Goal: Communication & Community: Ask a question

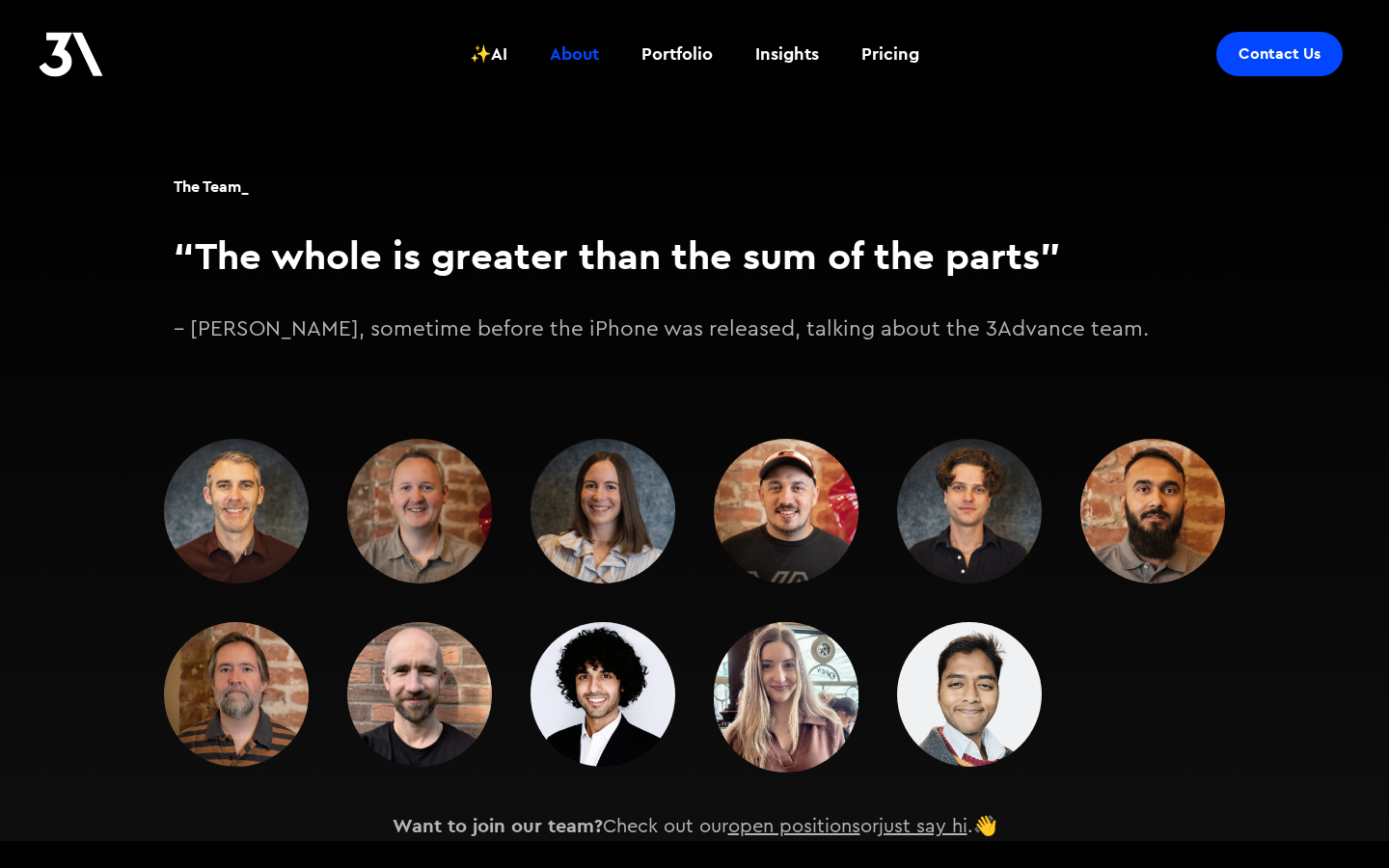
scroll to position [2865, 0]
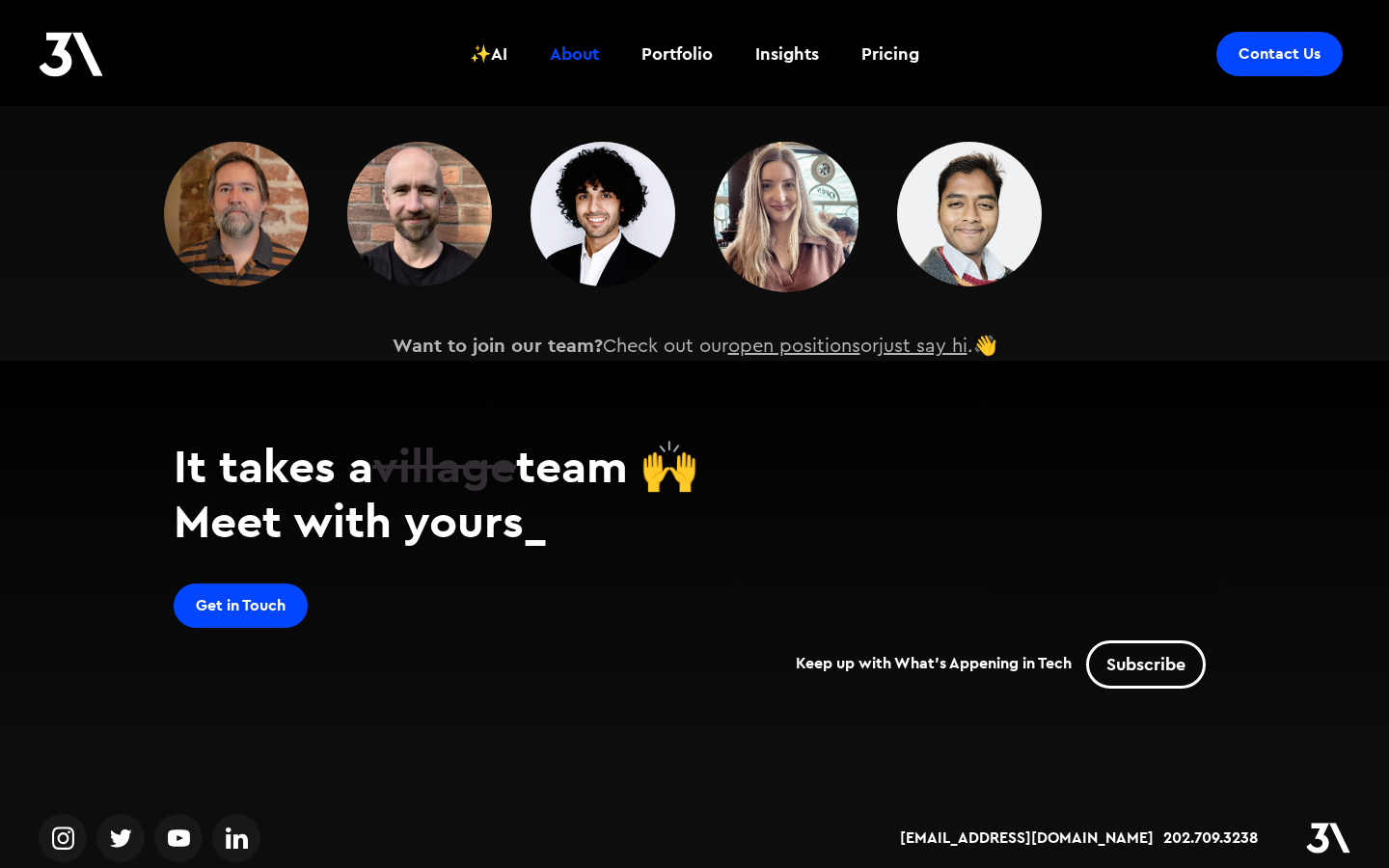
click at [278, 595] on div "Get in Touch Keep up with What's Appening in Tech Subscribe" at bounding box center [694, 641] width 1042 height 115
click at [277, 584] on link "Get in Touch" at bounding box center [240, 605] width 134 height 45
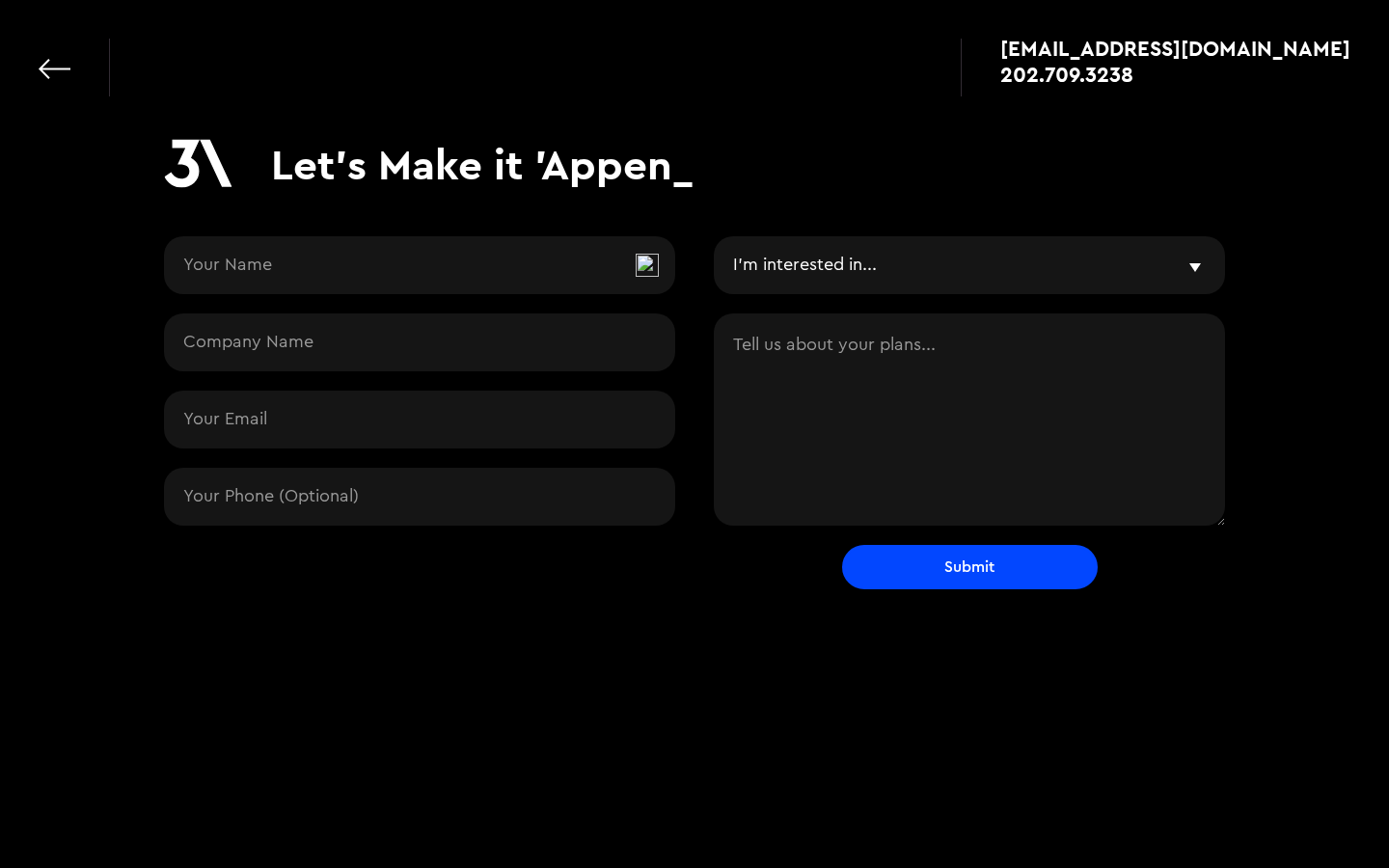
click at [317, 270] on input "Contact Request" at bounding box center [419, 265] width 511 height 58
type input "[PERSON_NAME]"
type input "[EMAIL_ADDRESS][DOMAIN_NAME]"
type input "9135687640"
click at [344, 349] on input "Contact Request" at bounding box center [419, 342] width 511 height 58
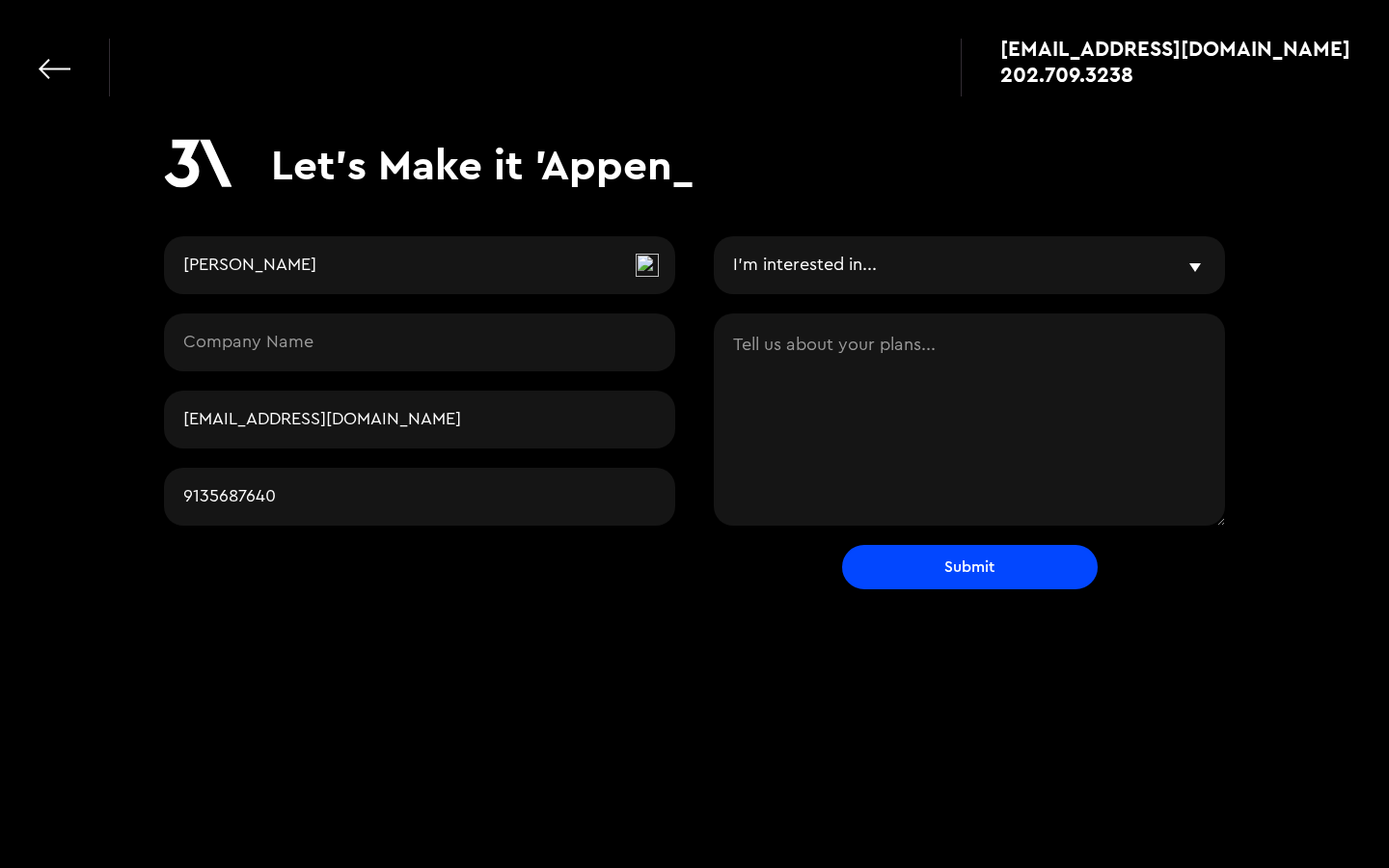
type input "d"
type input "State of Sonder"
click at [886, 298] on div "I'm interested in... Vibe & Validate MVP Development Agile Partner LLMs and AI …" at bounding box center [969, 390] width 511 height 309
click at [886, 271] on select "I'm interested in... Vibe & Validate MVP Development Agile Partner LLMs and AI …" at bounding box center [969, 265] width 511 height 58
select select "mvp"
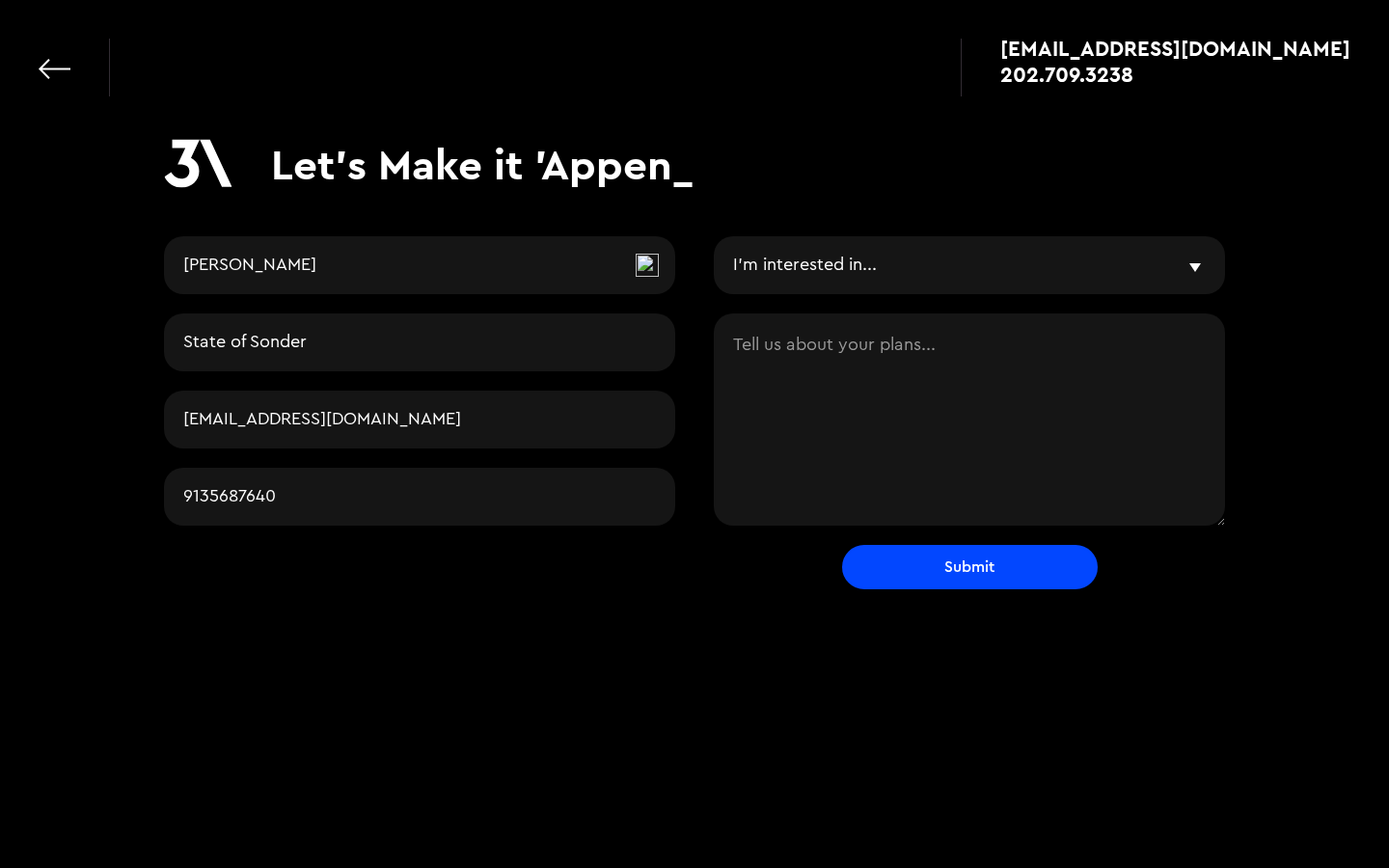
click at [714, 236] on select "I'm interested in... Vibe & Validate MVP Development Agile Partner LLMs and AI …" at bounding box center [969, 265] width 511 height 58
click at [853, 340] on textarea "Contact Request" at bounding box center [969, 420] width 511 height 212
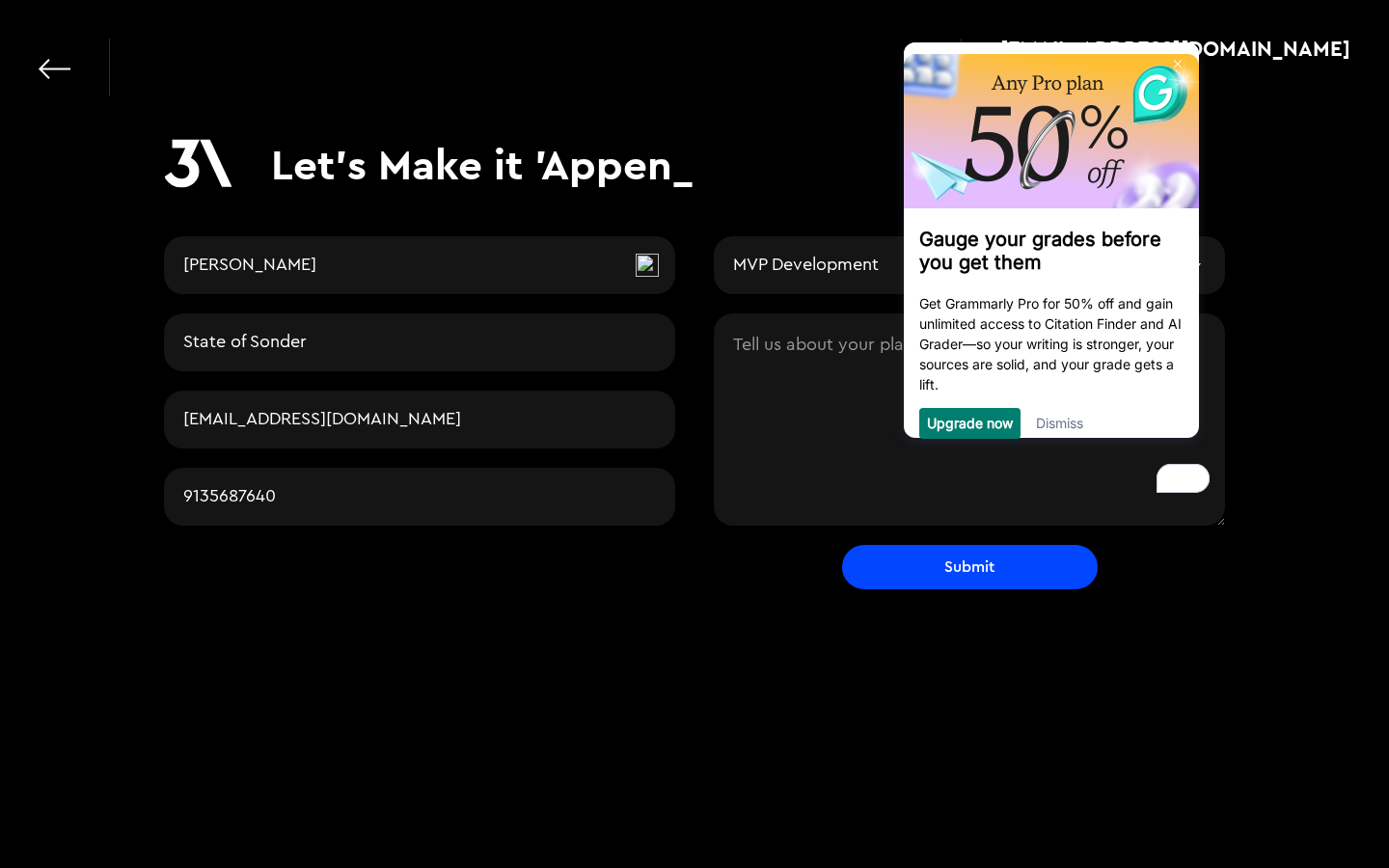
click at [735, 346] on textarea "To enrich screen reader interactions, please activate Accessibility in Grammarl…" at bounding box center [969, 420] width 511 height 212
click at [1073, 429] on link "Dismiss" at bounding box center [1060, 422] width 48 height 17
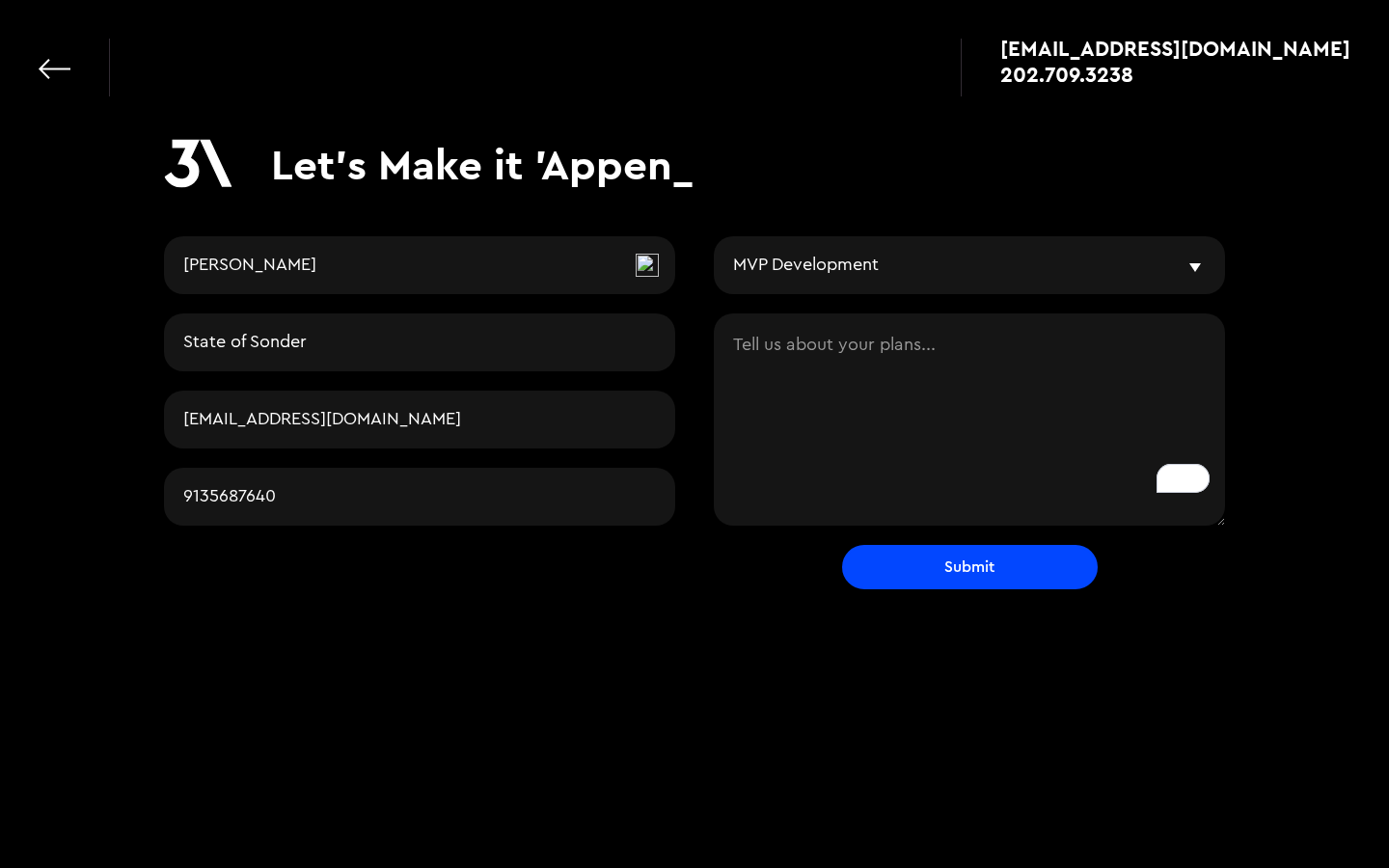
click at [915, 368] on textarea "To enrich screen reader interactions, please activate Accessibility in Grammarl…" at bounding box center [969, 420] width 511 height 212
paste textarea "I remember you all from DC Startup Week and wanted to reach out. I’m putting to…"
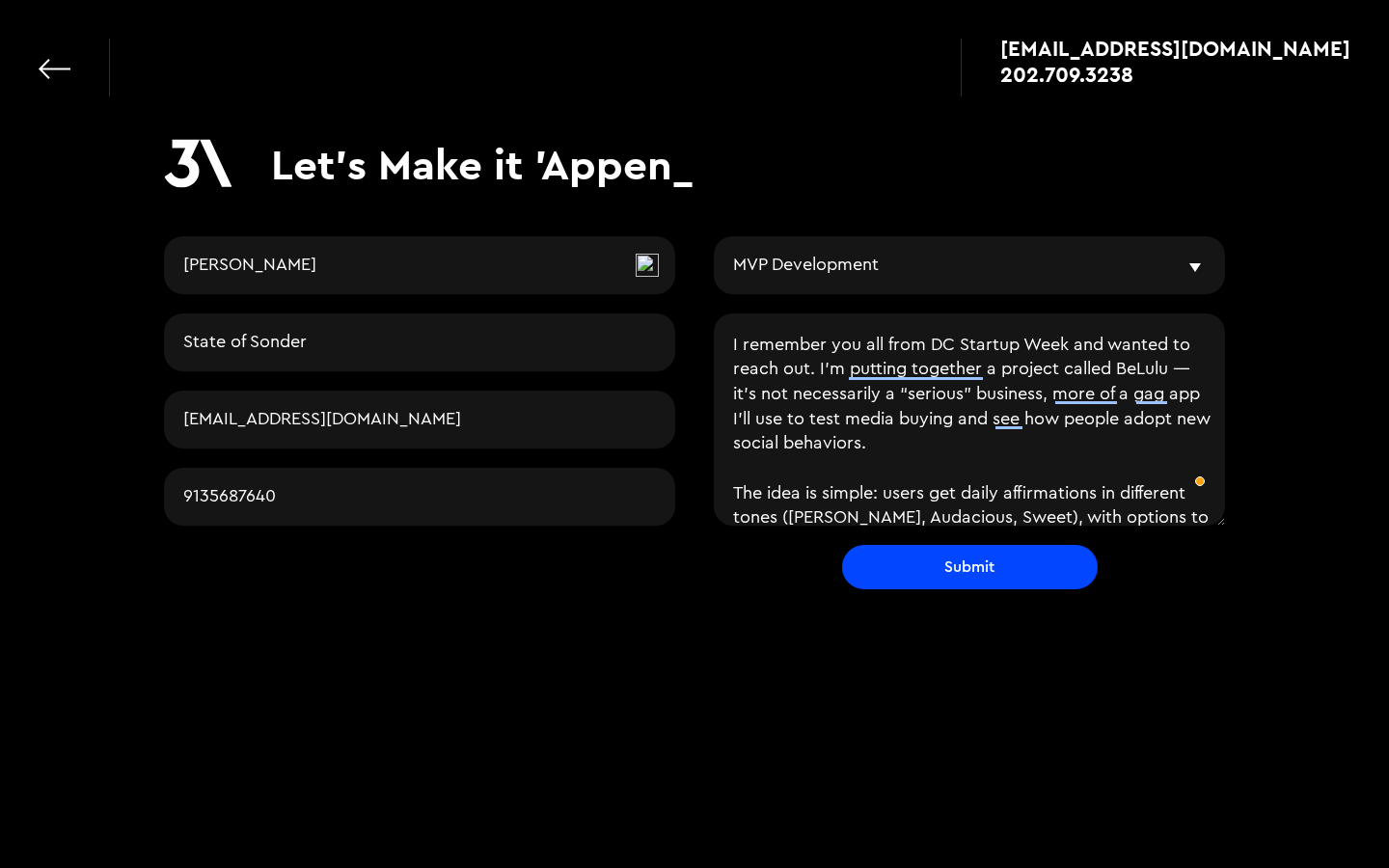
click at [733, 347] on textarea "I remember you all from DC Startup Week and wanted to reach out. I’m putting to…" at bounding box center [969, 420] width 511 height 212
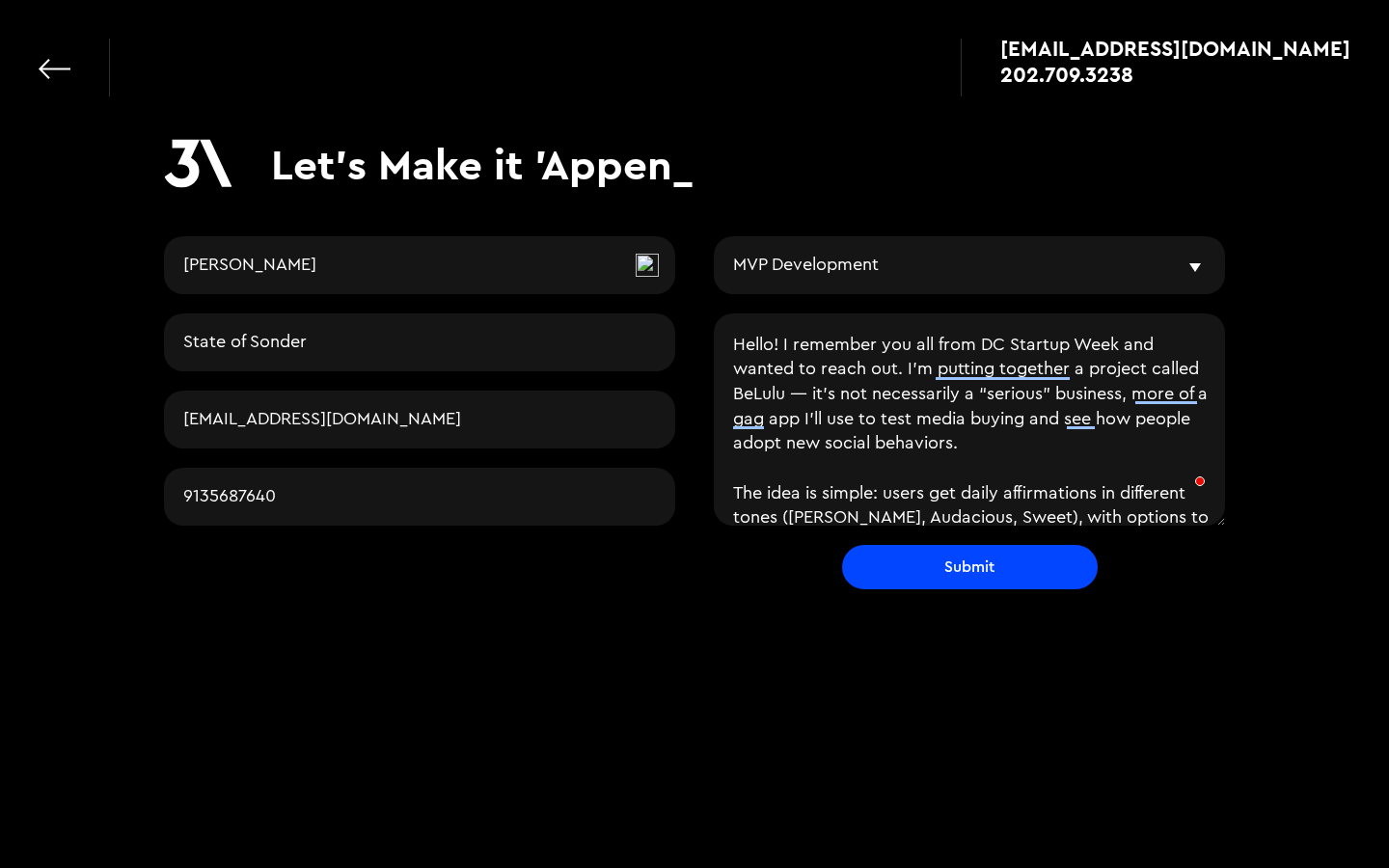
click at [799, 400] on textarea "Hello! I remember you all from DC Startup Week and wanted to reach out. I’m put…" at bounding box center [969, 420] width 511 height 212
click at [768, 420] on textarea "Hello! I remember you all from DC Startup Week and wanted to reach out. I’m put…" at bounding box center [969, 420] width 511 height 212
click at [918, 419] on textarea "Hello! I remember you all from DC Startup Week and wanted to reach out. I’m put…" at bounding box center [969, 420] width 511 height 212
click at [1173, 420] on textarea "Hello! I remember you all from DC Startup Week and wanted to reach out. I’m put…" at bounding box center [969, 420] width 511 height 212
click at [934, 487] on textarea "Hello! I remember you all from DC Startup Week and wanted to reach out. I’m put…" at bounding box center [969, 420] width 511 height 212
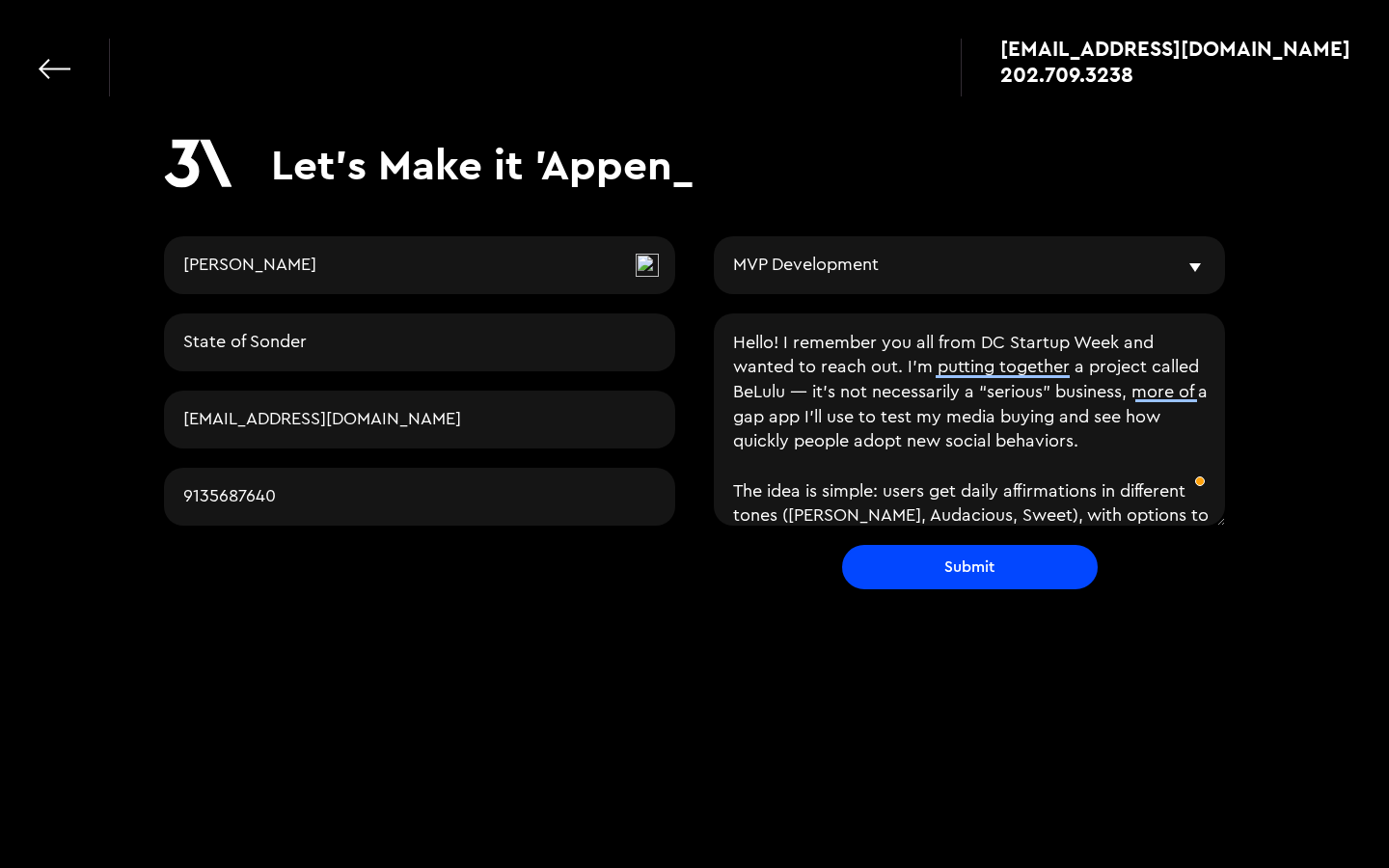
scroll to position [123, 0]
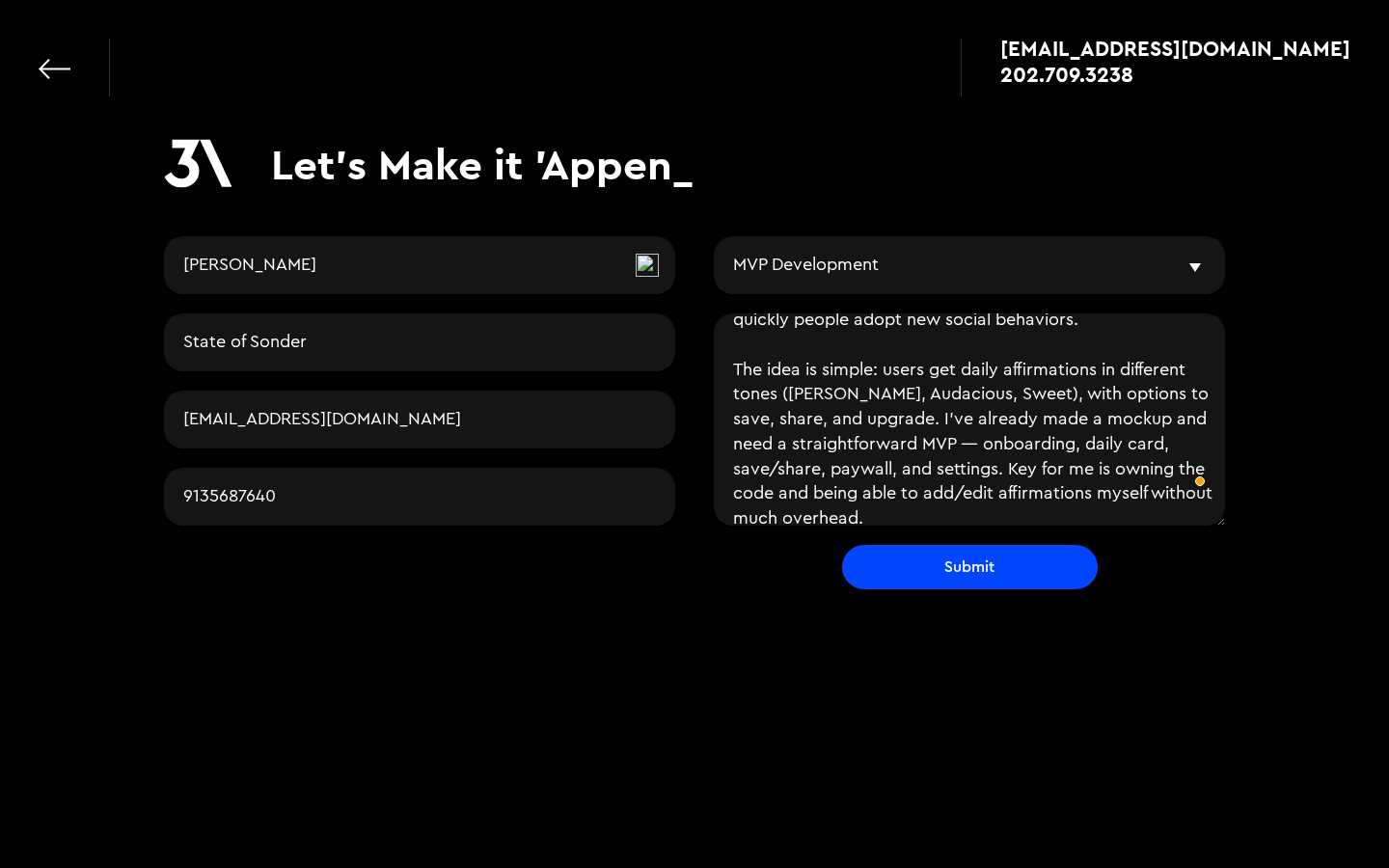
click at [873, 363] on textarea "Hello! I remember you all from DC Startup Week and wanted to reach out. I’m put…" at bounding box center [969, 420] width 511 height 212
click at [824, 369] on textarea "Hello! I remember you all from DC Startup Week and wanted to reach out. I’m put…" at bounding box center [969, 420] width 511 height 212
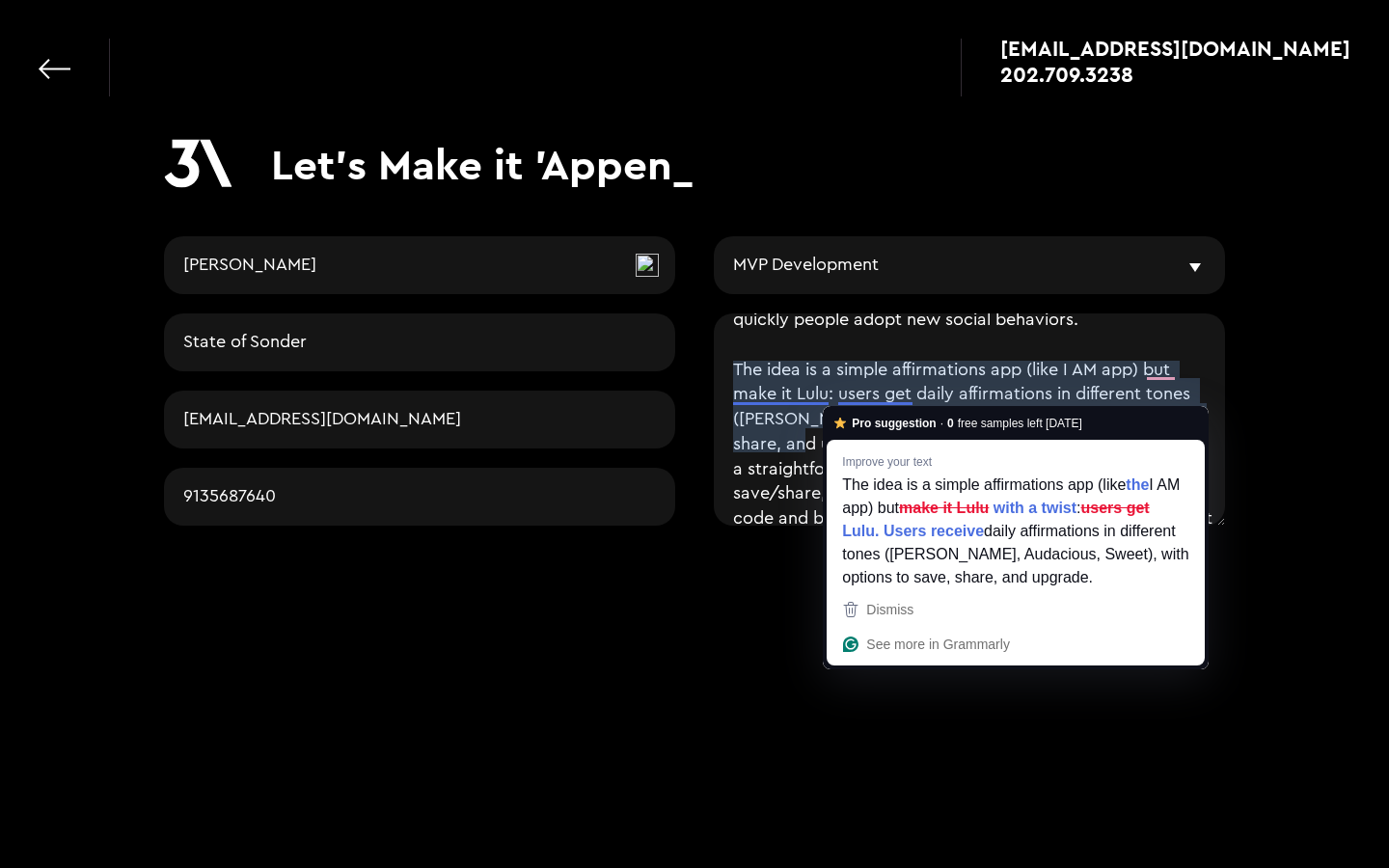
drag, startPoint x: 829, startPoint y: 398, endPoint x: 865, endPoint y: 417, distance: 40.7
click at [865, 417] on html "[EMAIL_ADDRESS][DOMAIN_NAME] 202.709.3238 Let's Make it 'Appen_ [PERSON_NAME] S…" at bounding box center [694, 434] width 1389 height 868
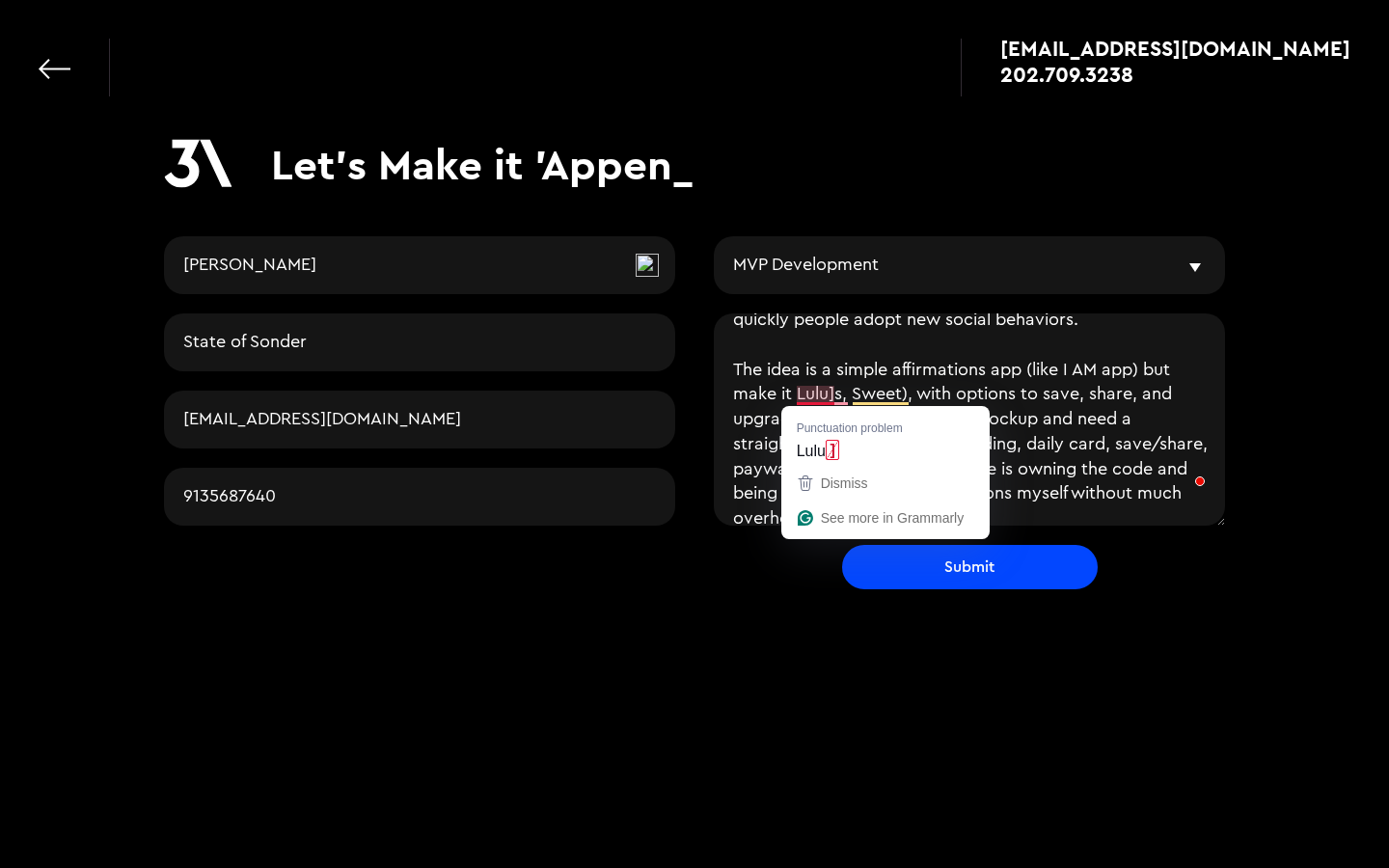
drag, startPoint x: 726, startPoint y: 368, endPoint x: 792, endPoint y: 395, distance: 71.3
click at [792, 395] on textarea "Hello! I remember you all from DC Startup Week and wanted to reach out. I’m put…" at bounding box center [969, 420] width 511 height 212
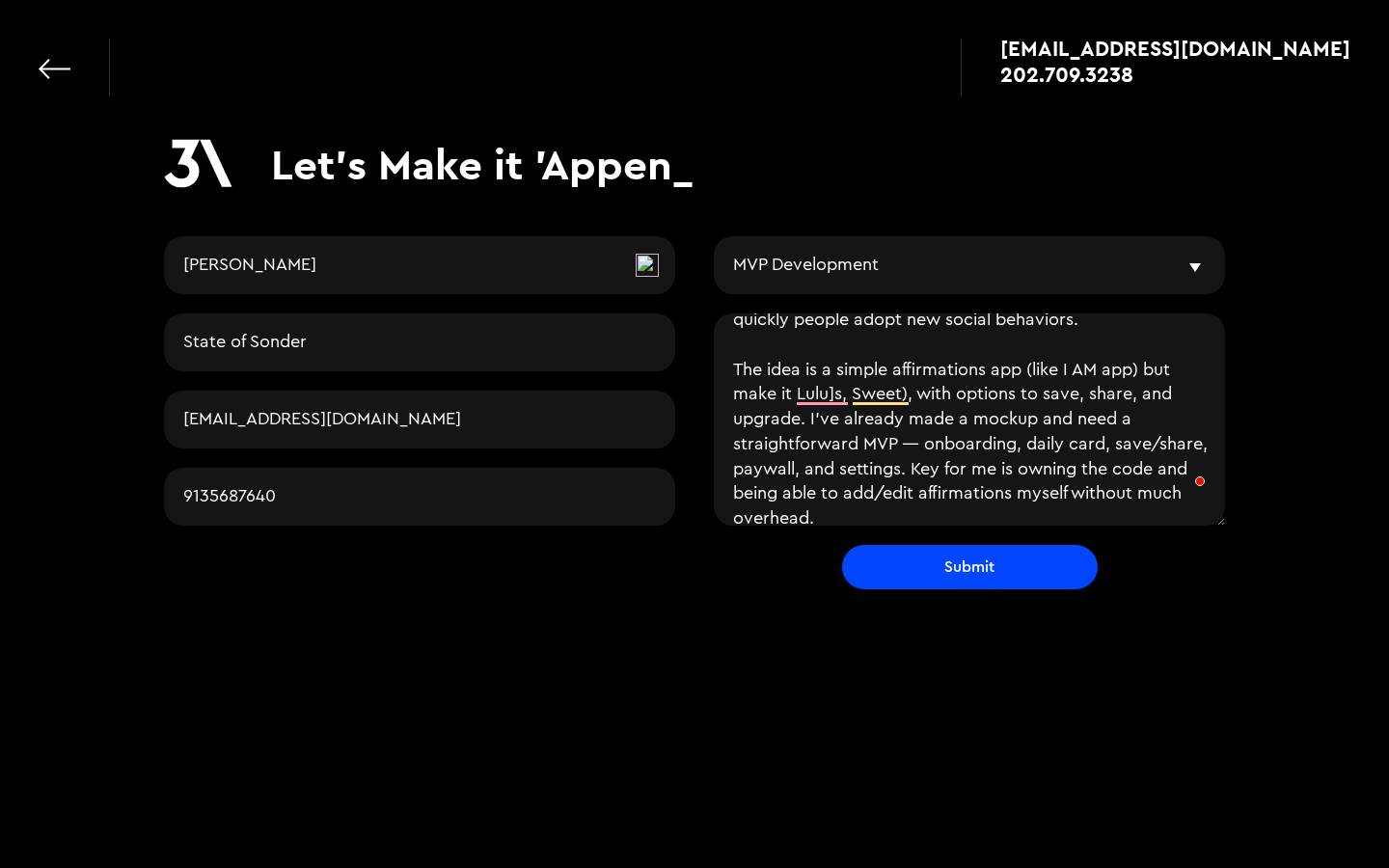
click at [784, 396] on textarea "Hello! I remember you all from DC Startup Week and wanted to reach out. I’m put…" at bounding box center [969, 420] width 511 height 212
drag, startPoint x: 793, startPoint y: 397, endPoint x: 729, endPoint y: 376, distance: 67.4
click at [729, 376] on textarea "Hello! I remember you all from DC Startup Week and wanted to reach out. I’m put…" at bounding box center [969, 420] width 511 height 212
paste textarea "the I AM app) but make it cheeky, witty, and a little outrageous."
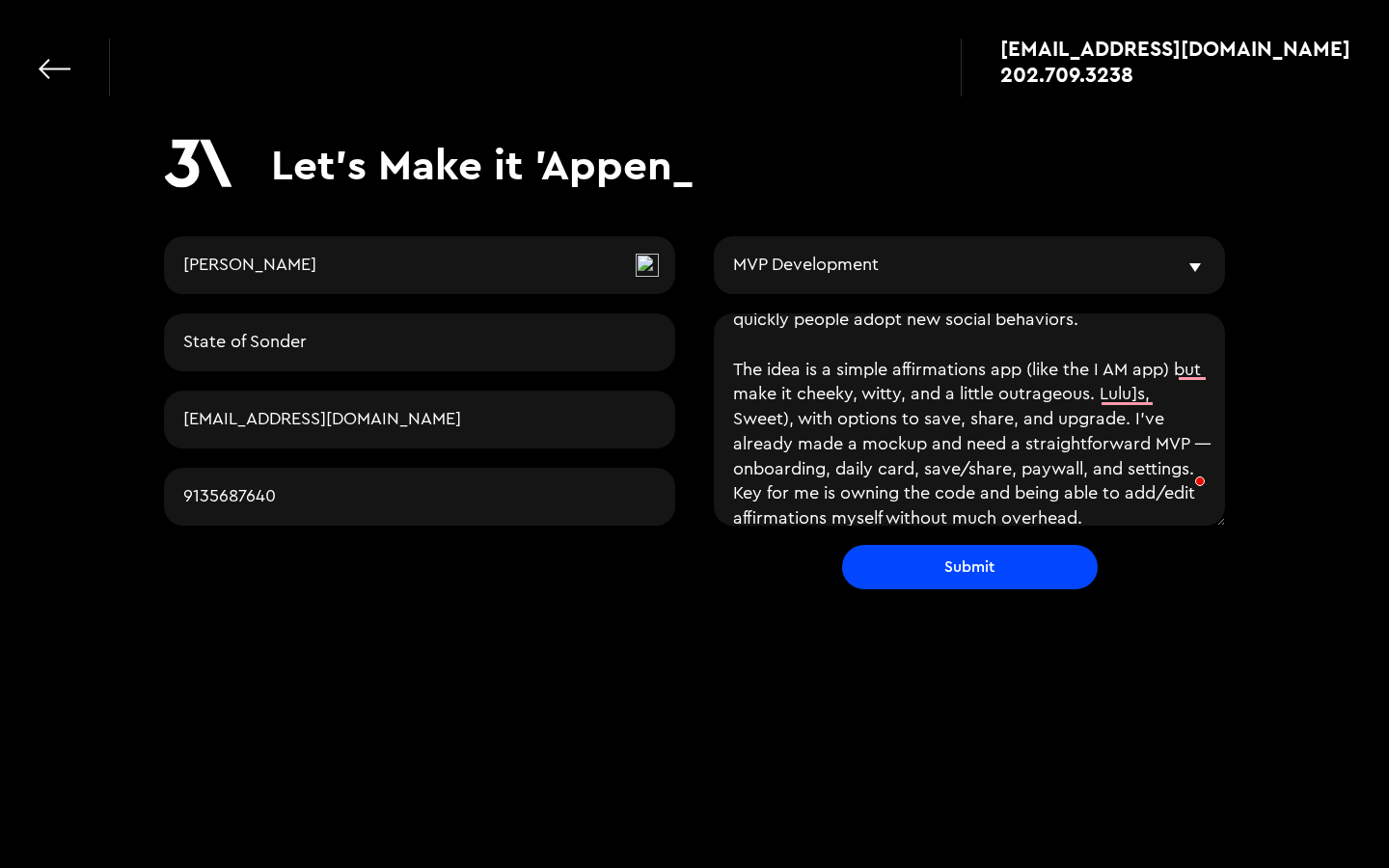
drag, startPoint x: 1098, startPoint y: 396, endPoint x: 1130, endPoint y: 414, distance: 36.7
click at [1130, 414] on textarea "Hello! I remember you all from DC Startup Week and wanted to reach out. I’m put…" at bounding box center [969, 420] width 511 height 212
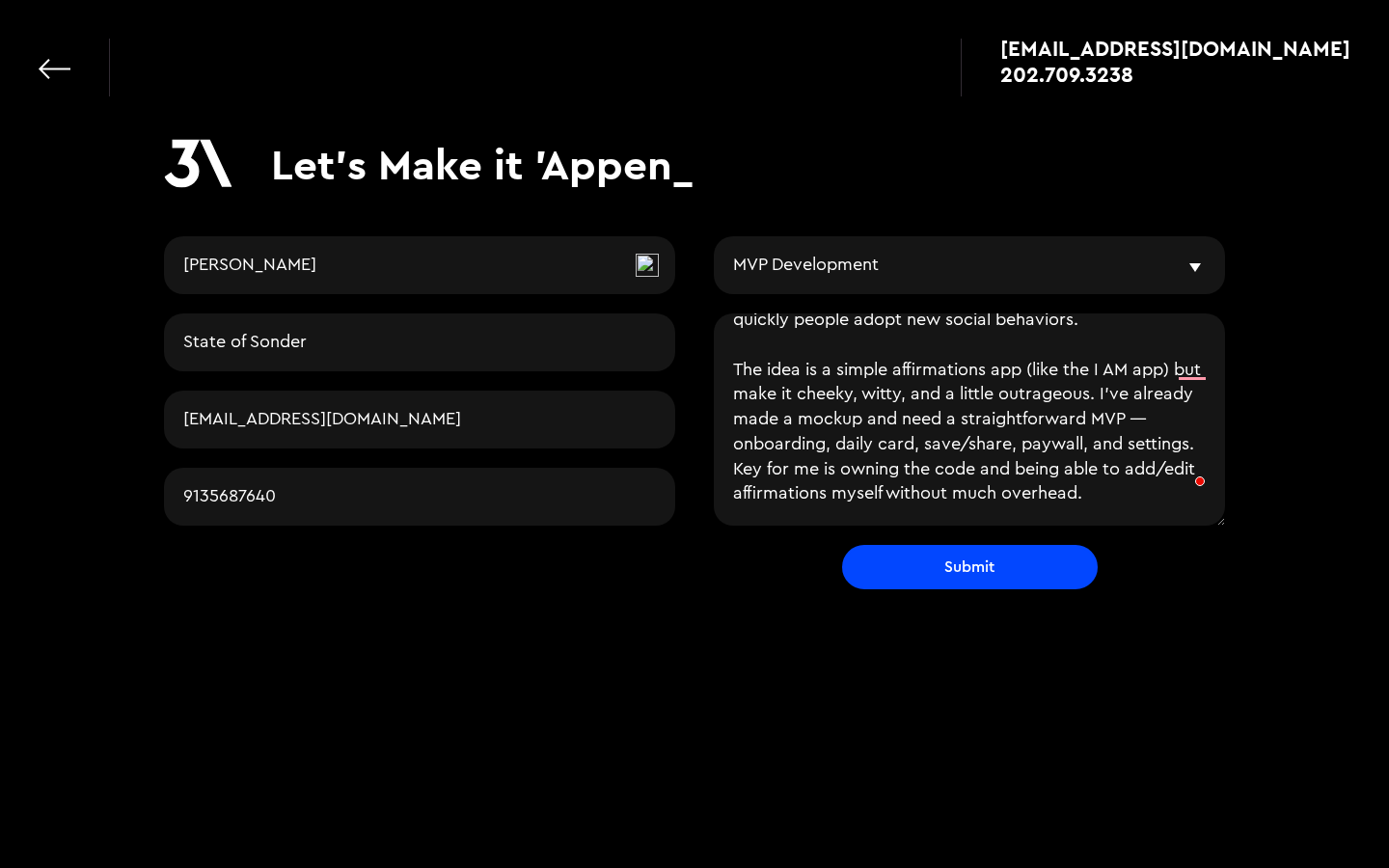
drag, startPoint x: 1138, startPoint y: 396, endPoint x: 1196, endPoint y: 398, distance: 58.0
click at [1196, 398] on textarea "Hello! I remember you all from DC Startup Week and wanted to reach out. I’m put…" at bounding box center [969, 420] width 511 height 212
click at [738, 419] on textarea "Hello! I remember you all from DC Startup Week and wanted to reach out. I’m put…" at bounding box center [969, 420] width 511 height 212
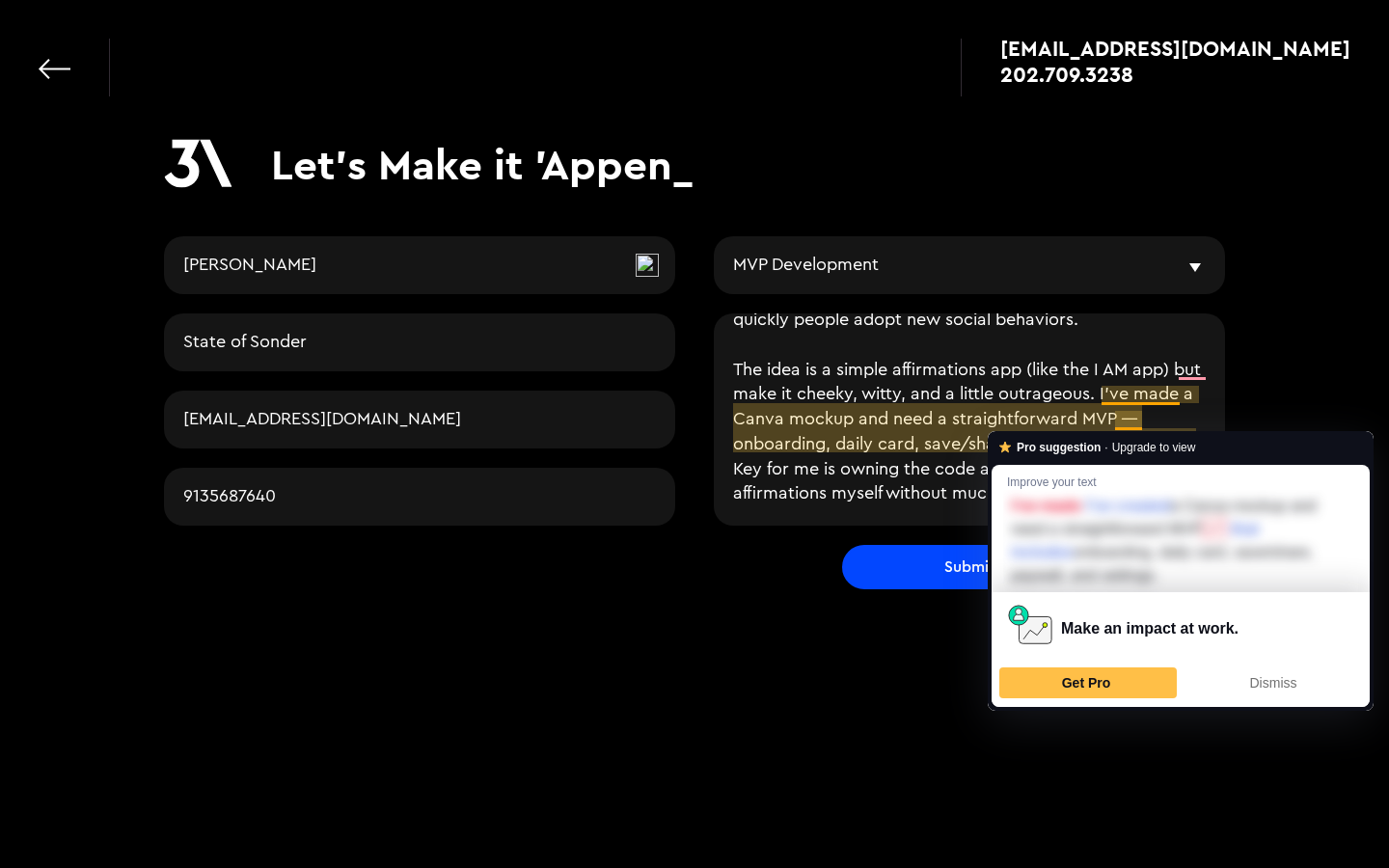
click at [1119, 420] on textarea "Hello! I remember you all from DC Startup Week and wanted to reach out. I’m put…" at bounding box center [969, 420] width 511 height 212
click at [1107, 417] on textarea "Hello! I remember you all from DC Startup Week and wanted to reach out. I’m put…" at bounding box center [969, 420] width 511 height 212
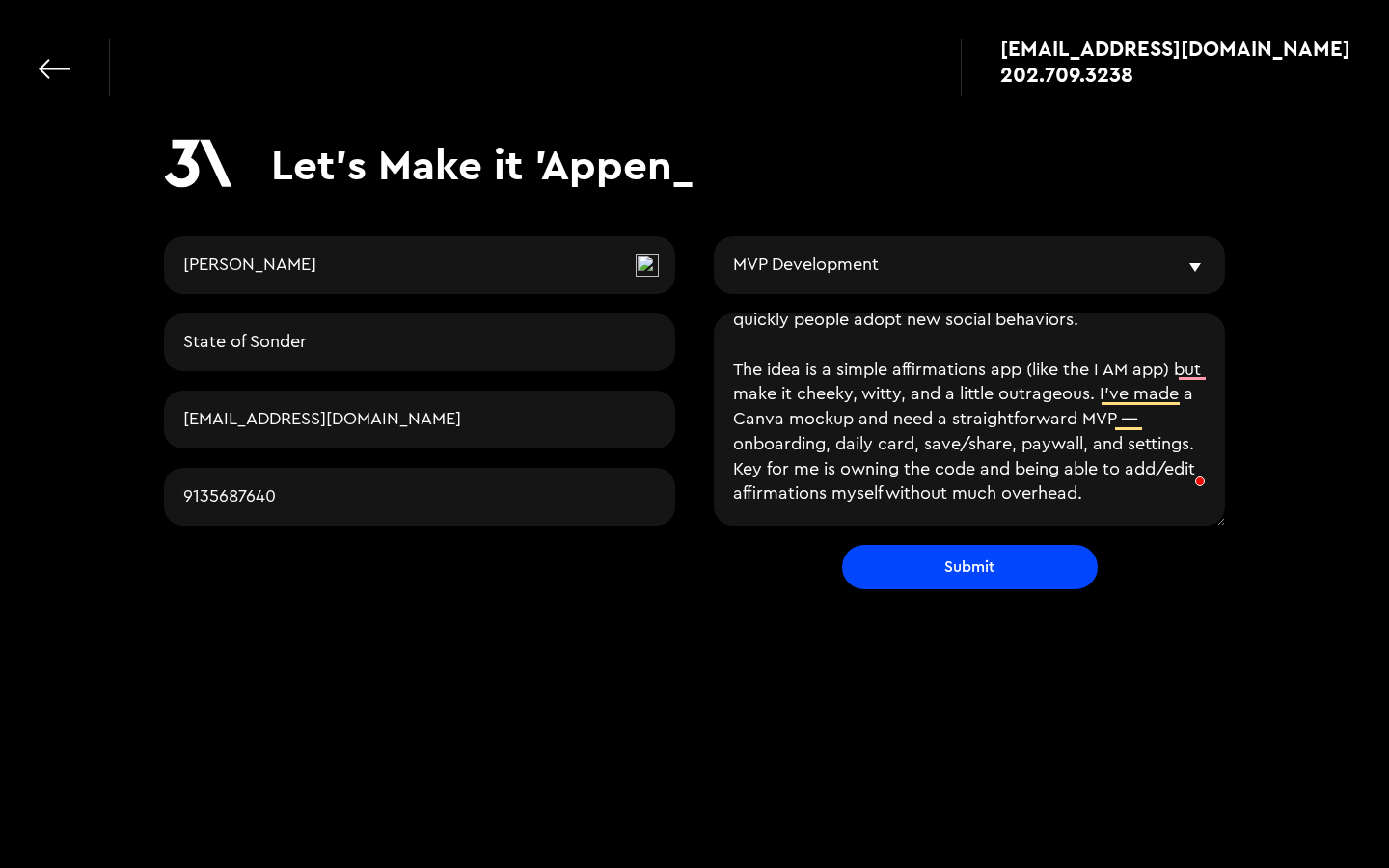
drag, startPoint x: 1114, startPoint y: 426, endPoint x: 1084, endPoint y: 425, distance: 30.0
click at [1084, 425] on textarea "Hello! I remember you all from DC Startup Week and wanted to reach out. I’m put…" at bounding box center [969, 420] width 511 height 212
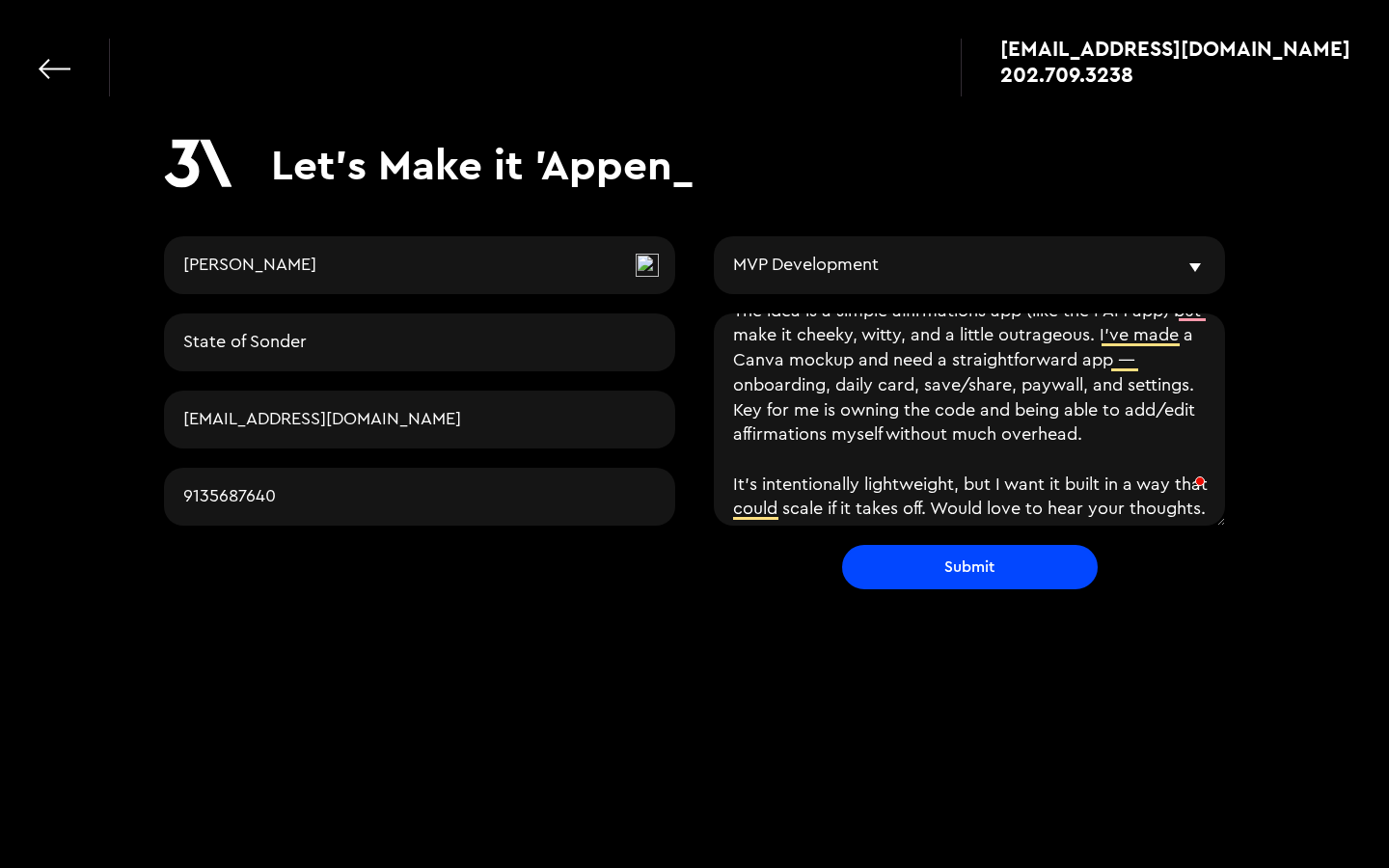
scroll to position [207, 0]
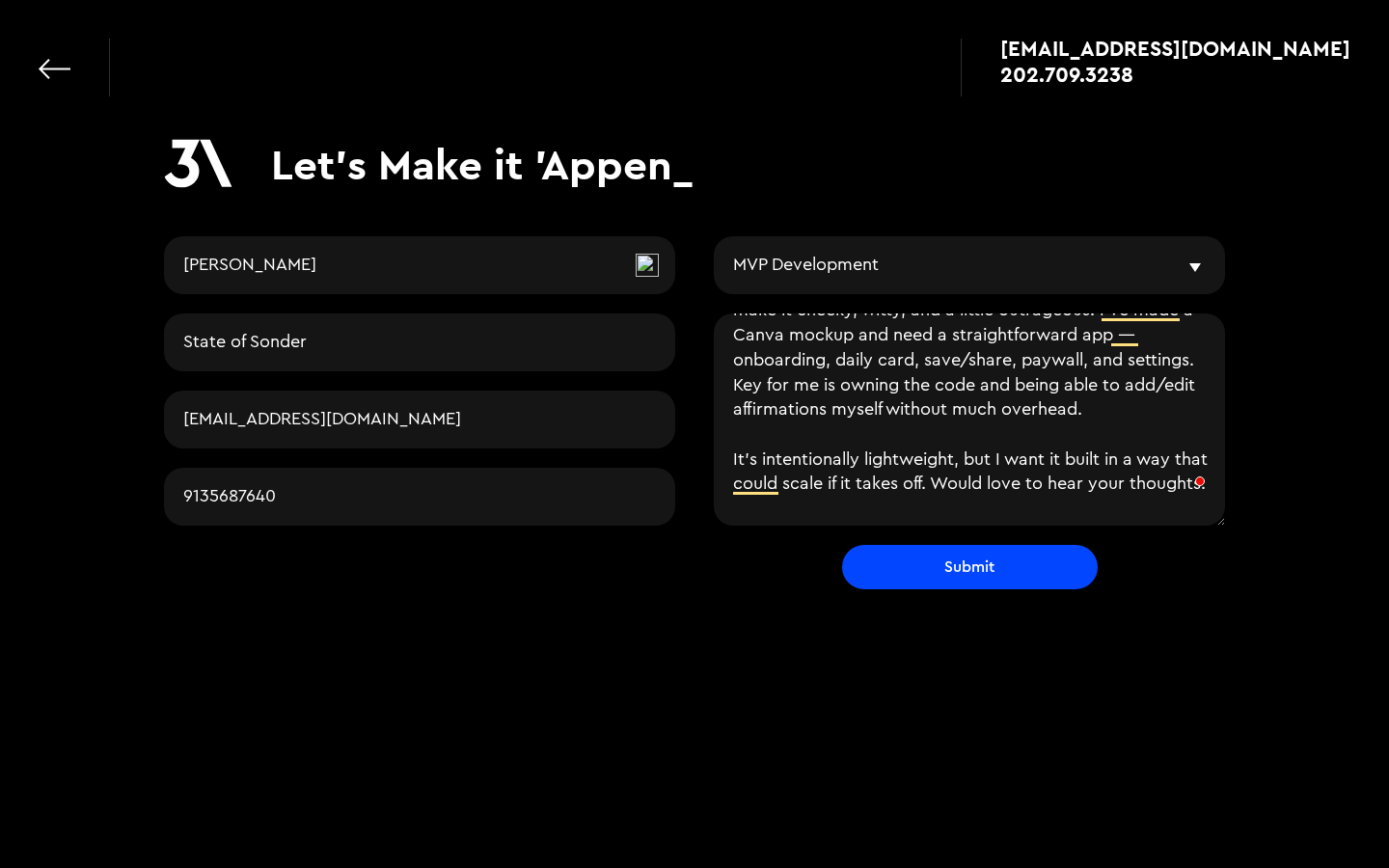
drag, startPoint x: 997, startPoint y: 456, endPoint x: 710, endPoint y: 454, distance: 287.0
click at [710, 454] on div "[PERSON_NAME] State of Sonder [EMAIL_ADDRESS][DOMAIN_NAME] 9135687640 I'm inter…" at bounding box center [694, 413] width 1062 height 353
type textarea "Hello! I remember you all from DC Startup Week and wanted to reach out. I’m put…"
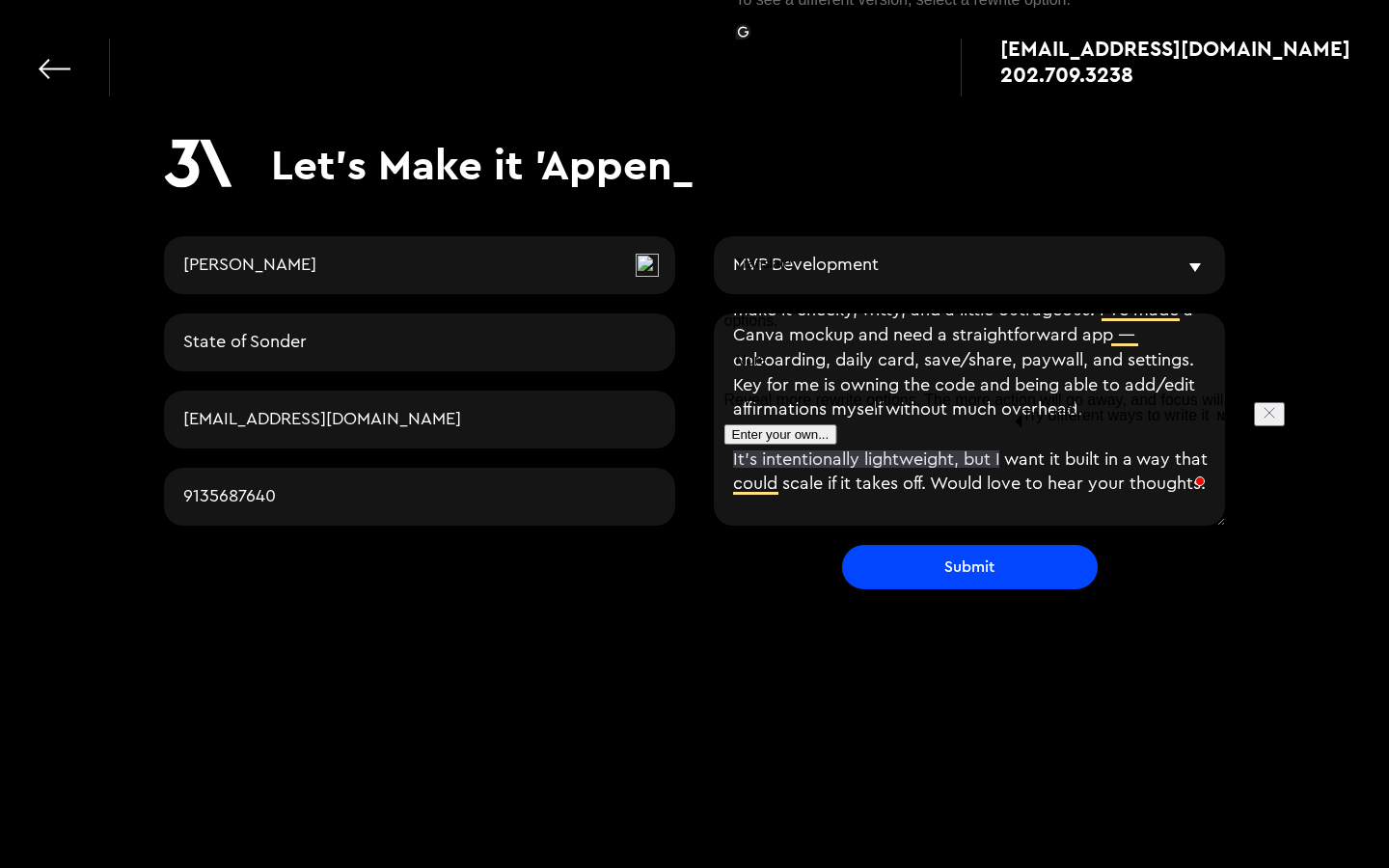
click at [885, 468] on textarea "Hello! I remember you all from DC Startup Week and wanted to reach out. I’m put…" at bounding box center [969, 420] width 511 height 212
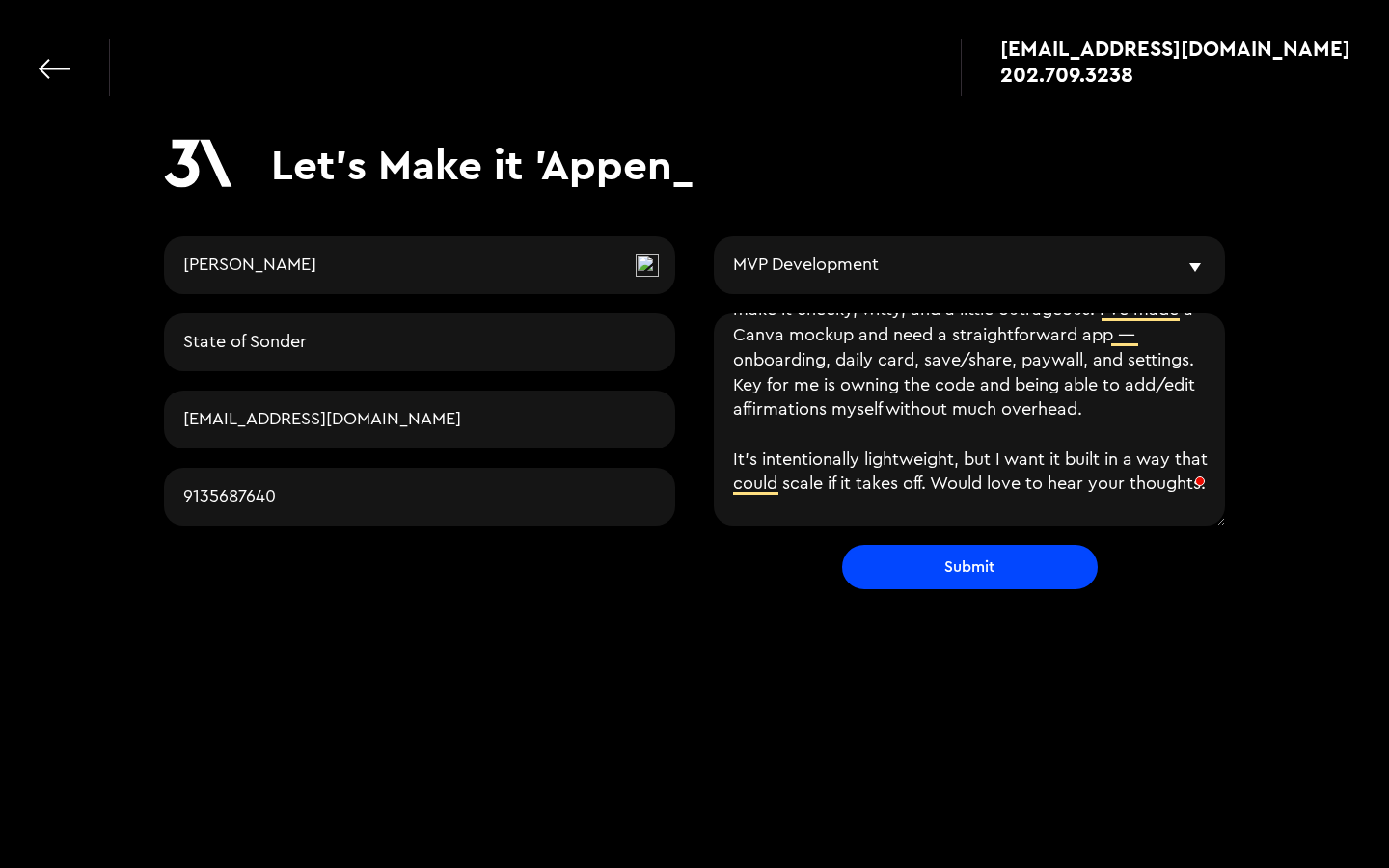
drag, startPoint x: 998, startPoint y: 460, endPoint x: 845, endPoint y: 455, distance: 153.1
click at [845, 455] on textarea "Hello! I remember you all from DC Startup Week and wanted to reach out. I’m put…" at bounding box center [969, 420] width 511 height 212
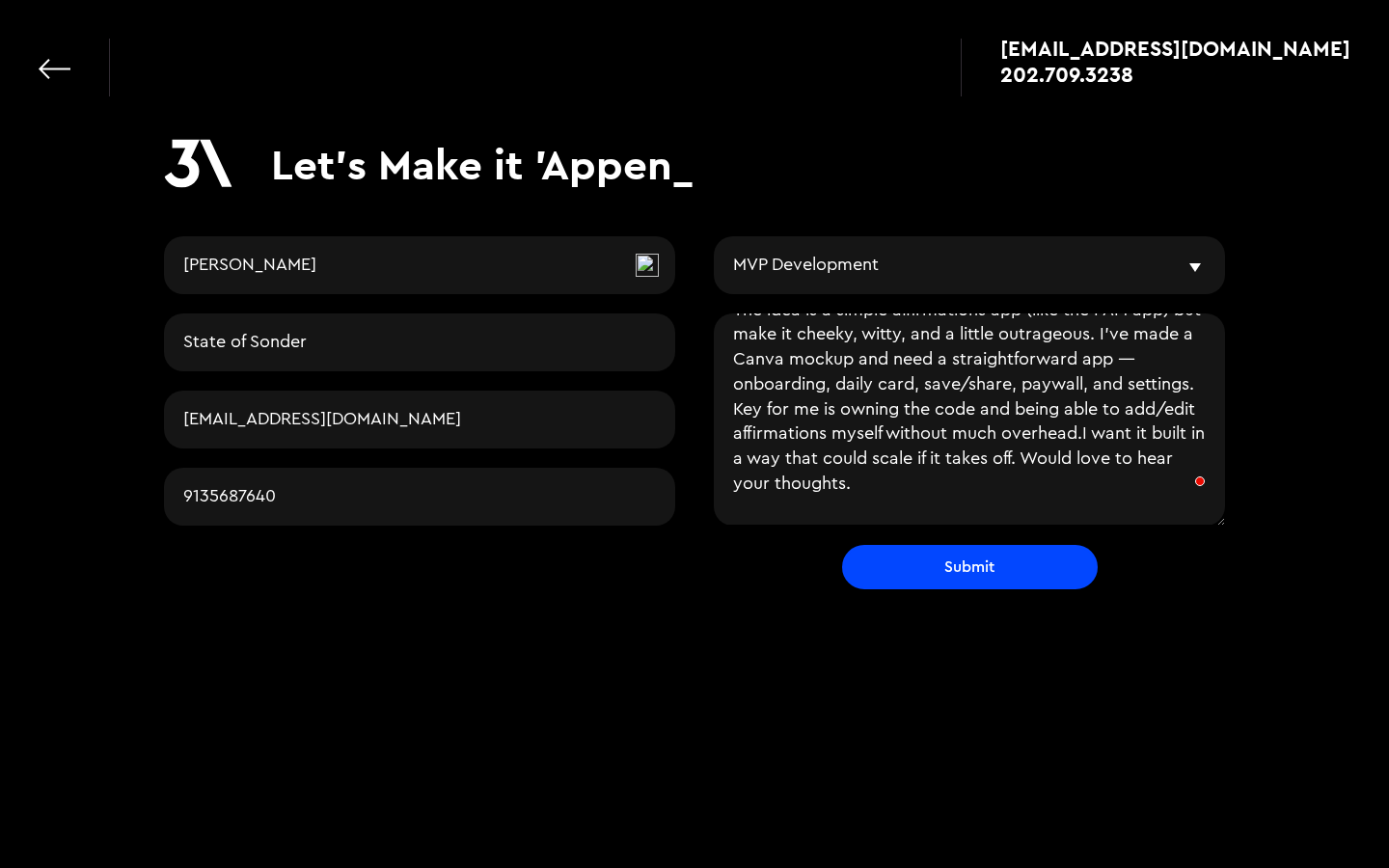
scroll to position [158, 0]
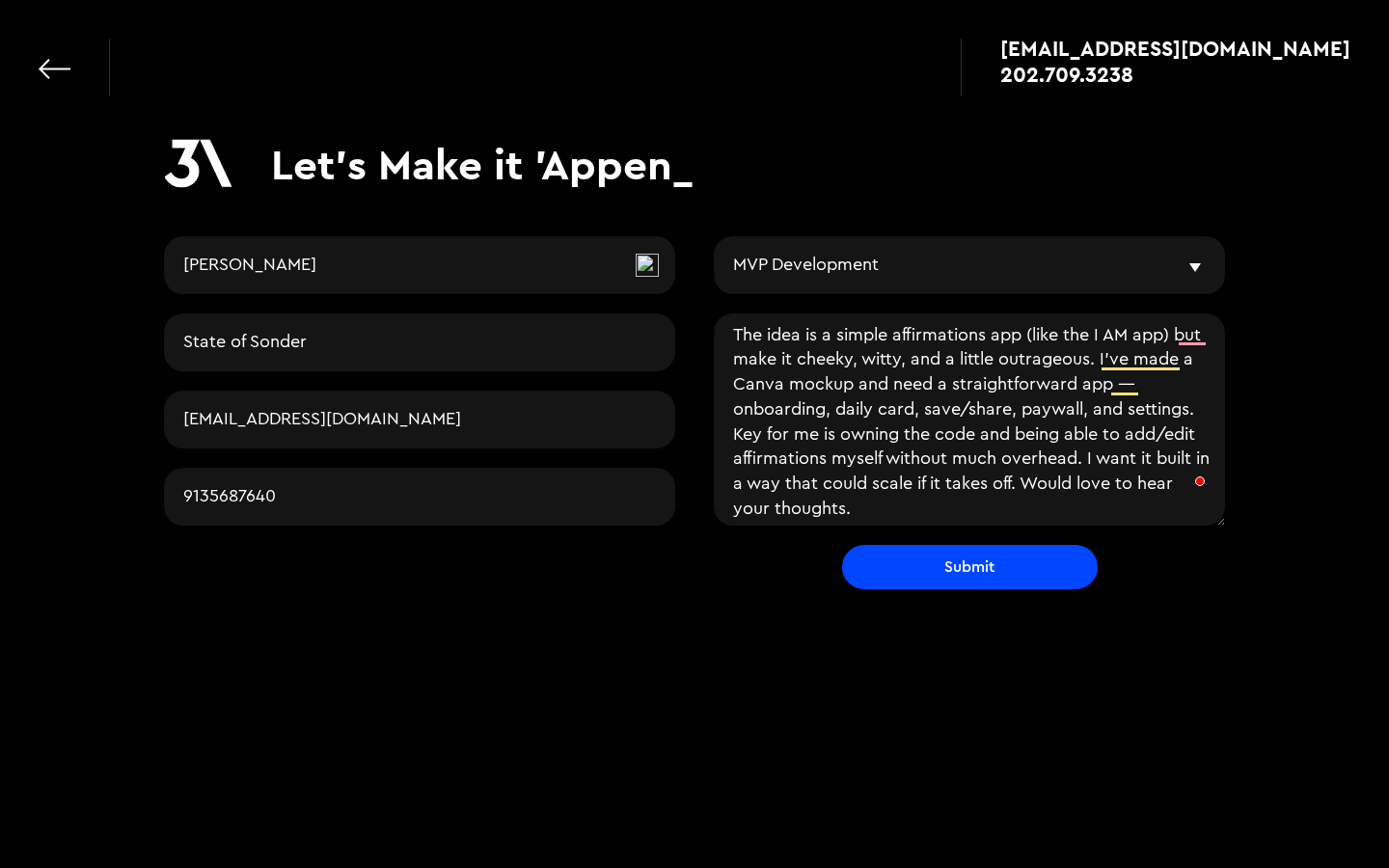
drag, startPoint x: 890, startPoint y: 507, endPoint x: 846, endPoint y: 505, distance: 44.0
click at [846, 505] on textarea "Hello! I remember you all from DC Startup Week and wanted to reach out. I’m put…" at bounding box center [969, 420] width 511 height 212
type textarea "Hello! I remember you all from DC Startup Week and wanted to reach out. I’m put…"
click at [931, 584] on input "Submit" at bounding box center [970, 566] width 256 height 45
type input "Please wait..."
